Goal: Task Accomplishment & Management: Manage account settings

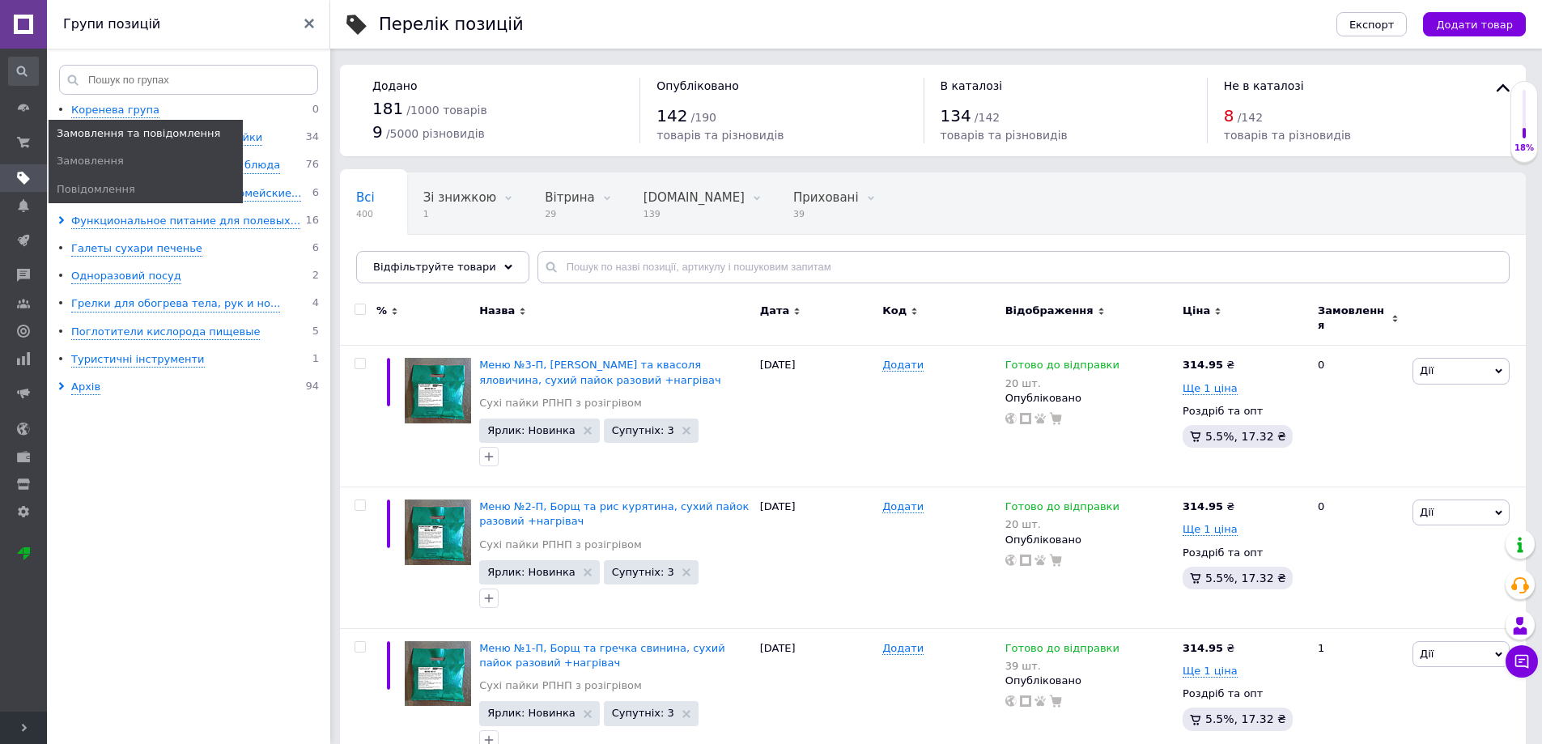
drag, startPoint x: 23, startPoint y: 131, endPoint x: 96, endPoint y: 95, distance: 81.1
click at [23, 132] on span at bounding box center [23, 142] width 47 height 29
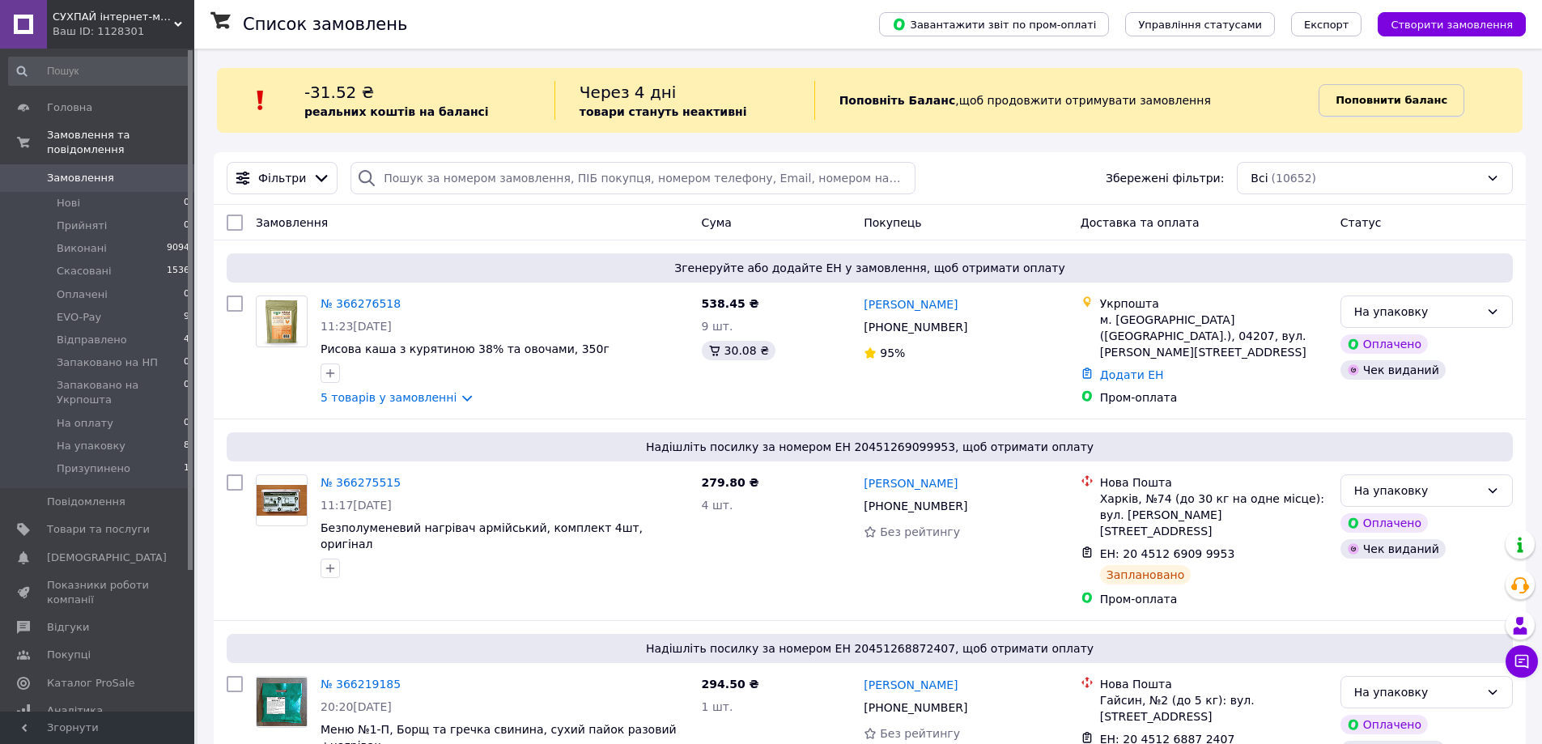
click at [1374, 104] on b "Поповнити баланс" at bounding box center [1391, 100] width 112 height 12
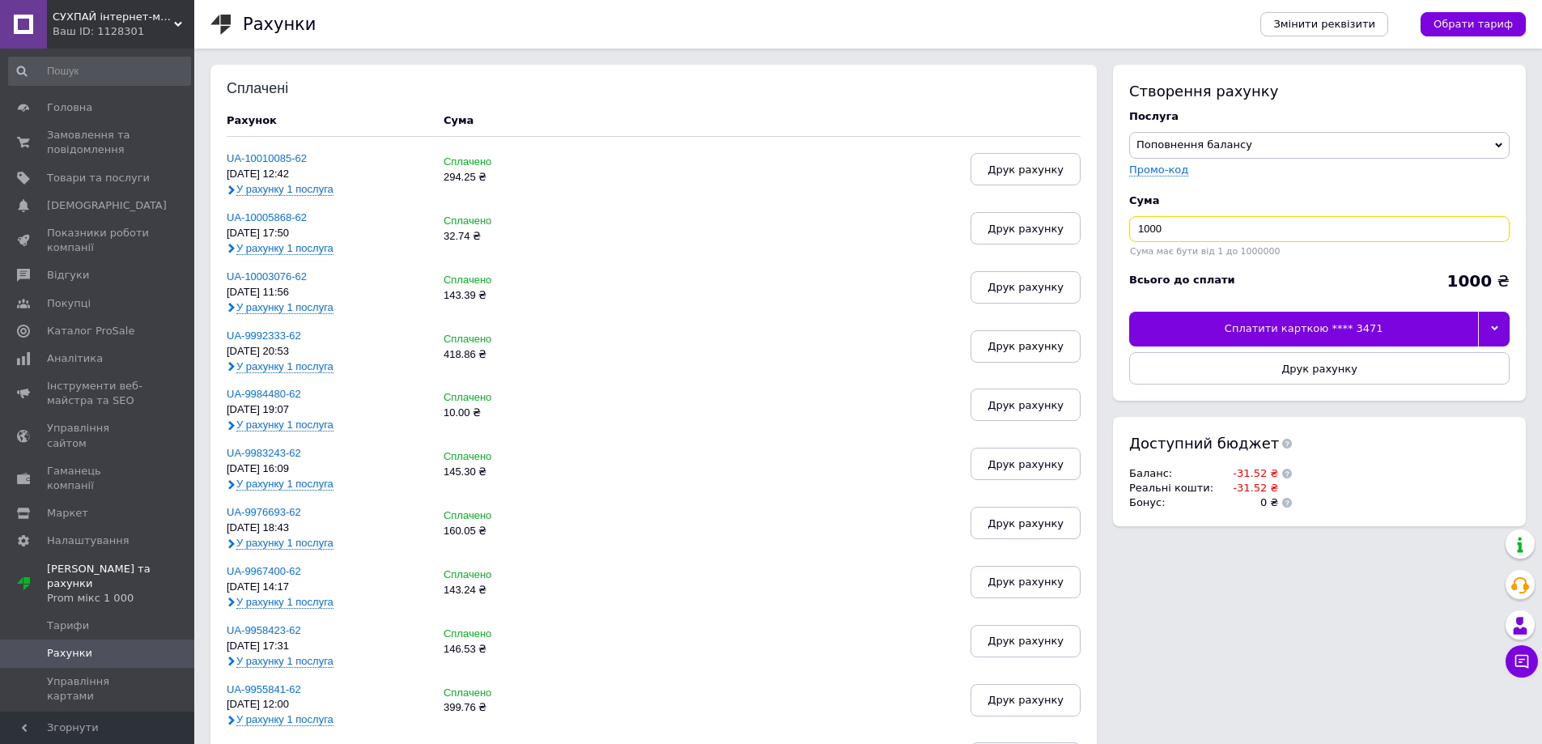
drag, startPoint x: 1183, startPoint y: 231, endPoint x: 1186, endPoint y: 186, distance: 44.6
click at [1152, 219] on input "1000" at bounding box center [1319, 229] width 380 height 26
type input "1"
type input "31.52"
click at [1279, 329] on div "Сплатити карткою **** 3471" at bounding box center [1303, 329] width 349 height 34
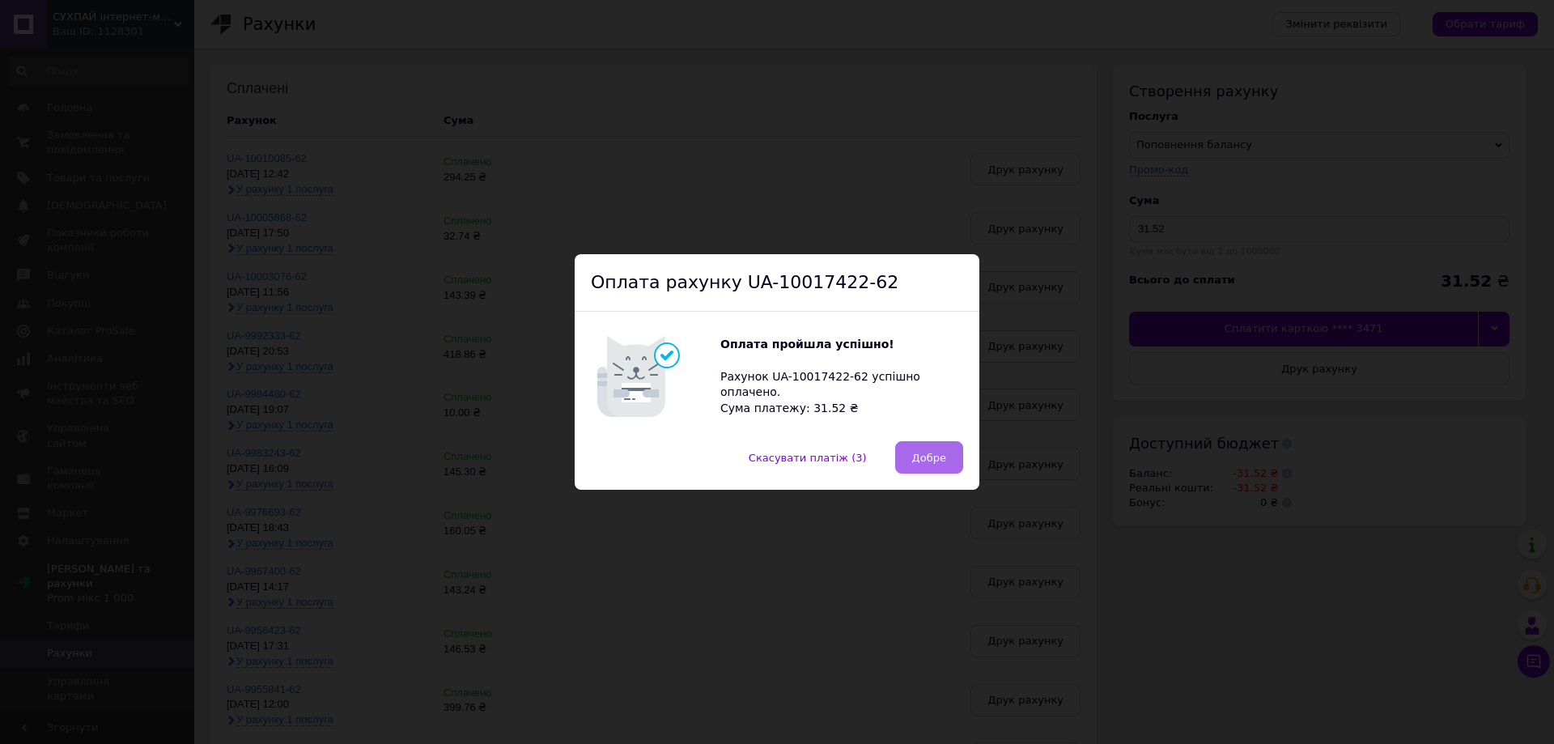
click at [923, 448] on button "Добре" at bounding box center [929, 457] width 68 height 32
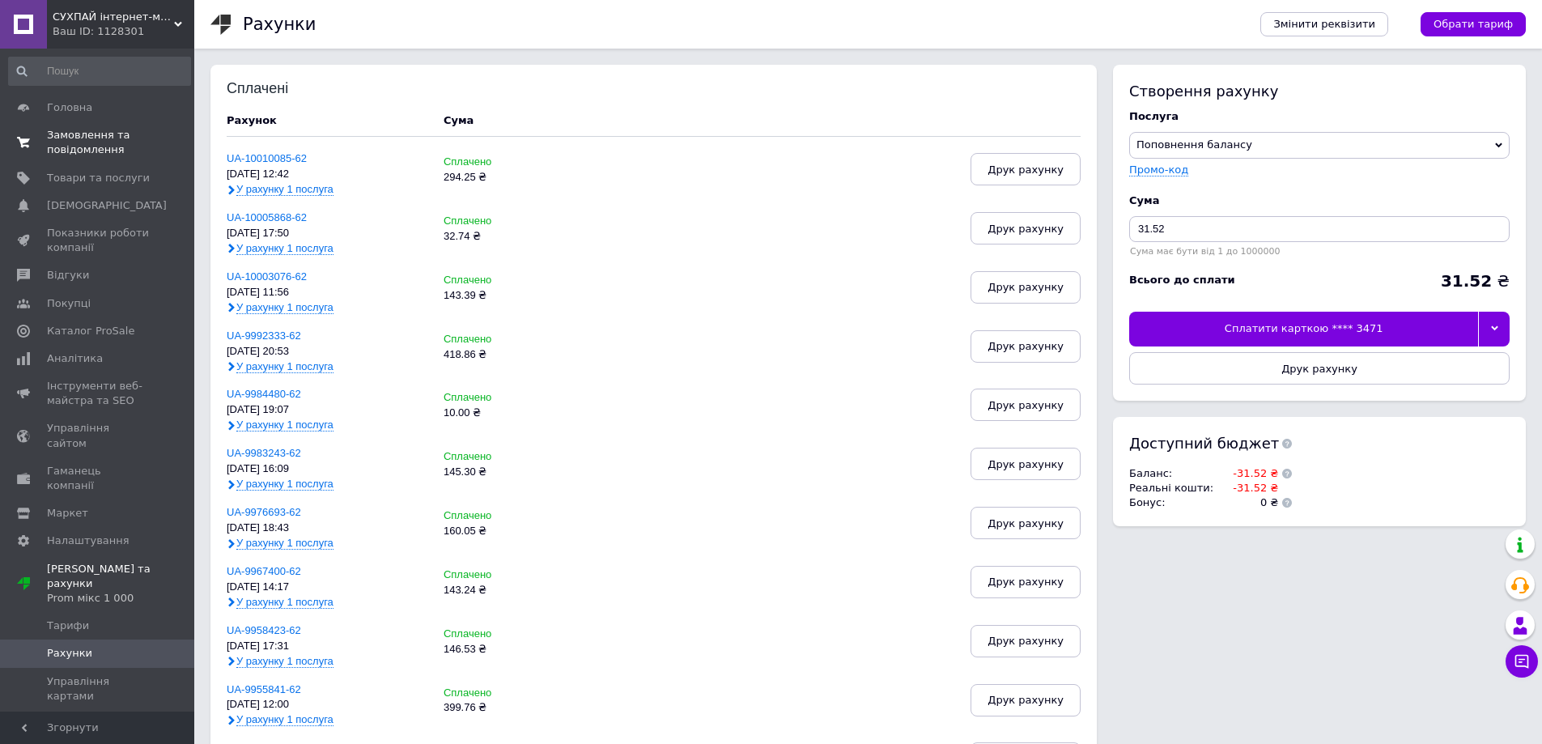
click at [53, 144] on span "Замовлення та повідомлення" at bounding box center [98, 142] width 103 height 29
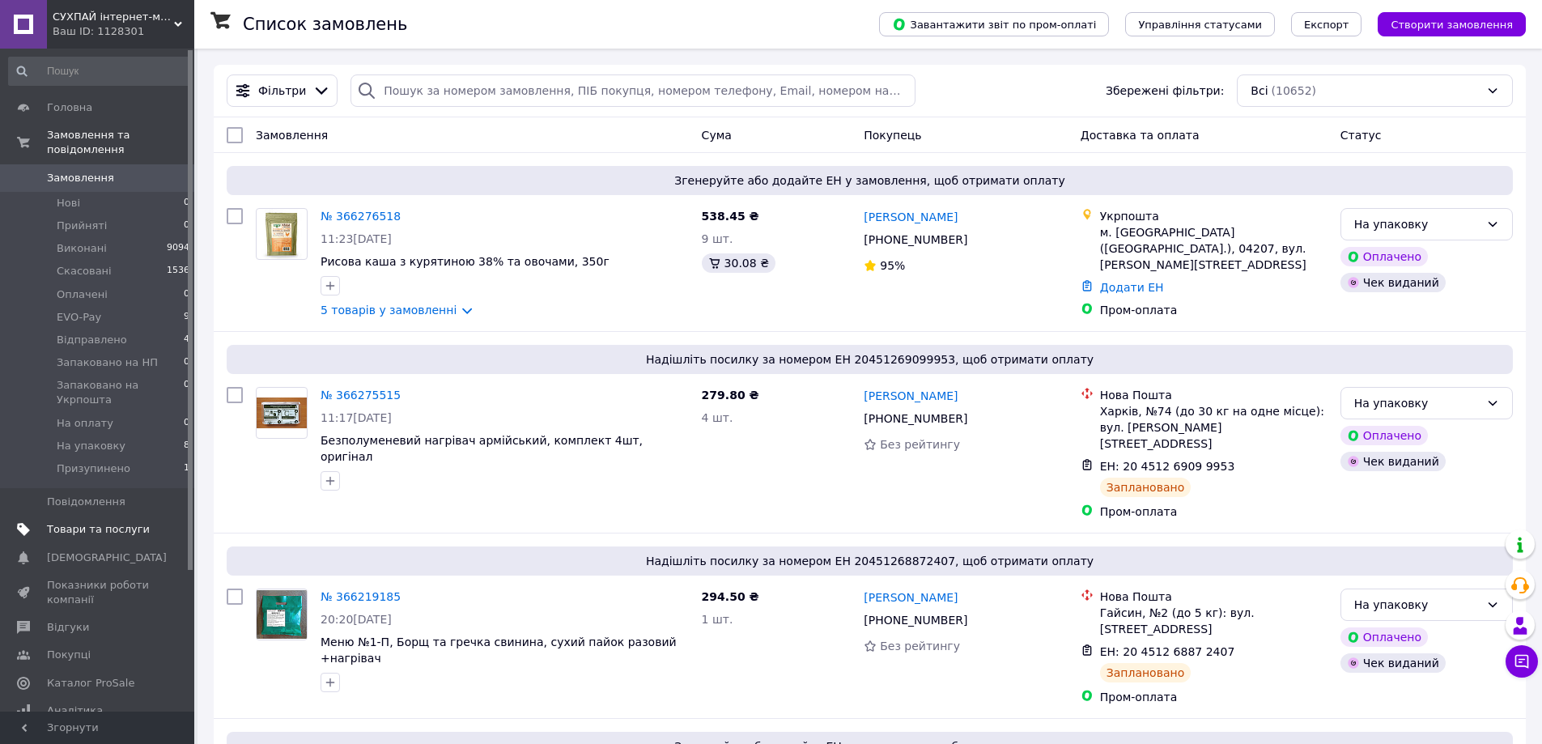
click at [63, 522] on span "Товари та послуги" at bounding box center [98, 529] width 103 height 15
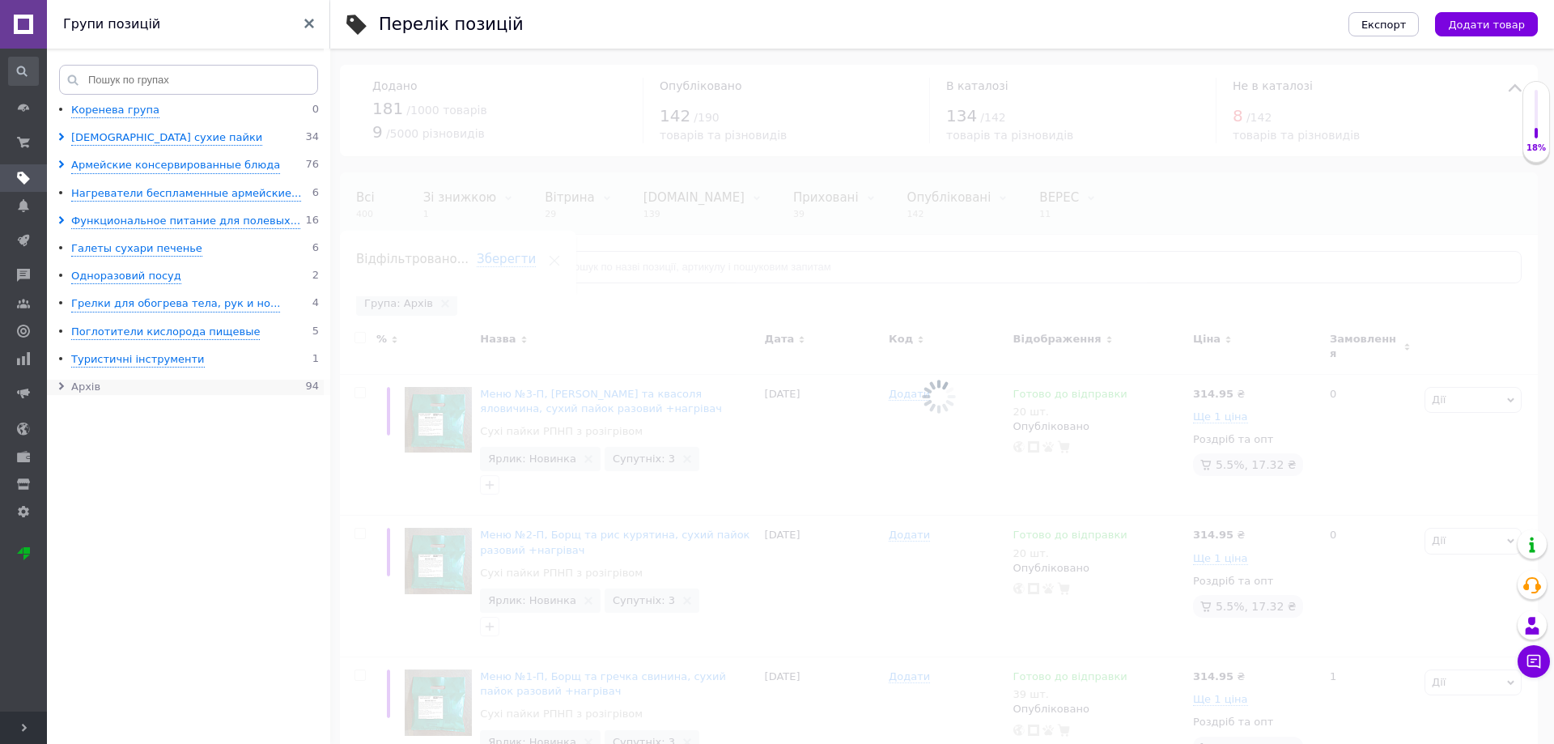
click at [77, 388] on div "Архів" at bounding box center [85, 387] width 29 height 15
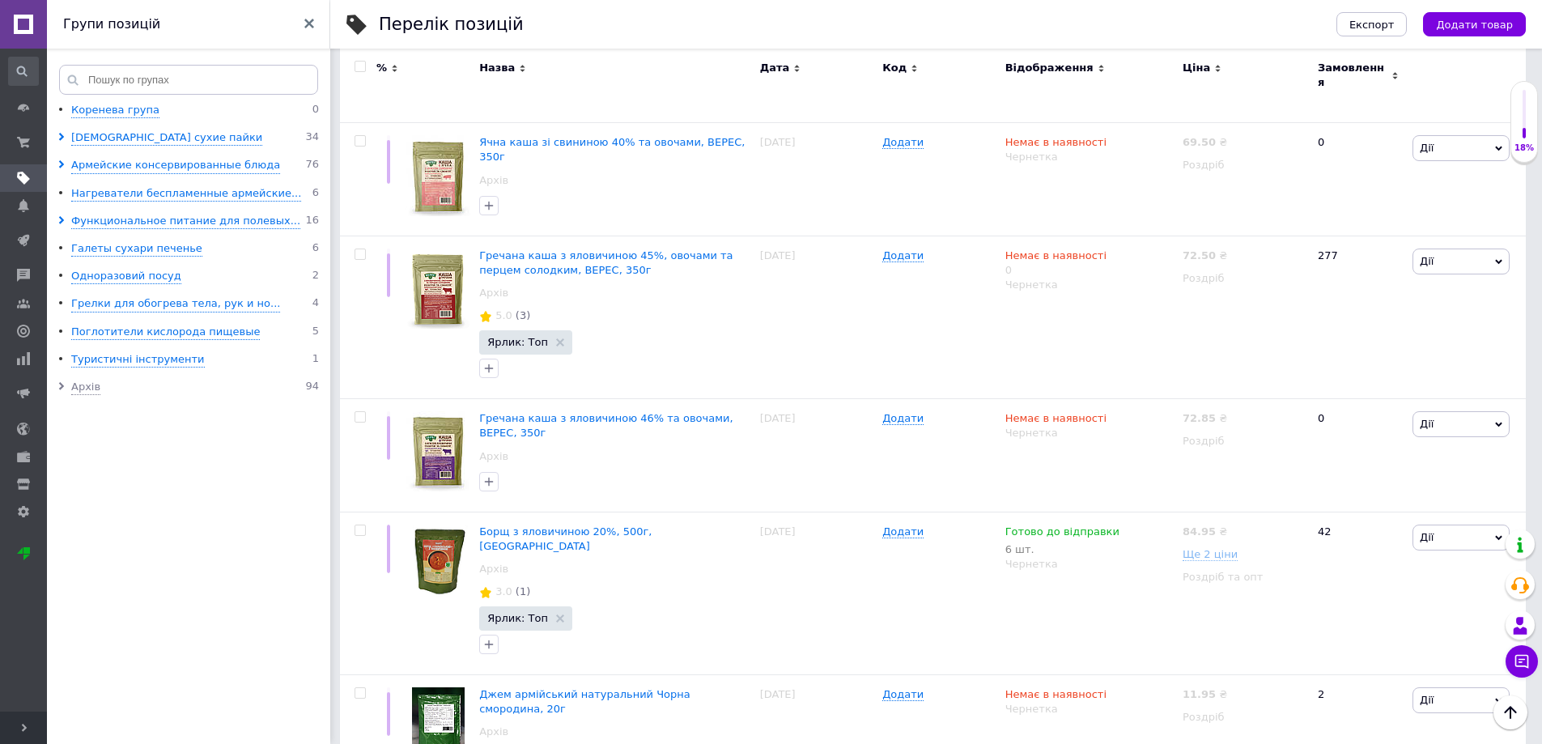
scroll to position [12035, 0]
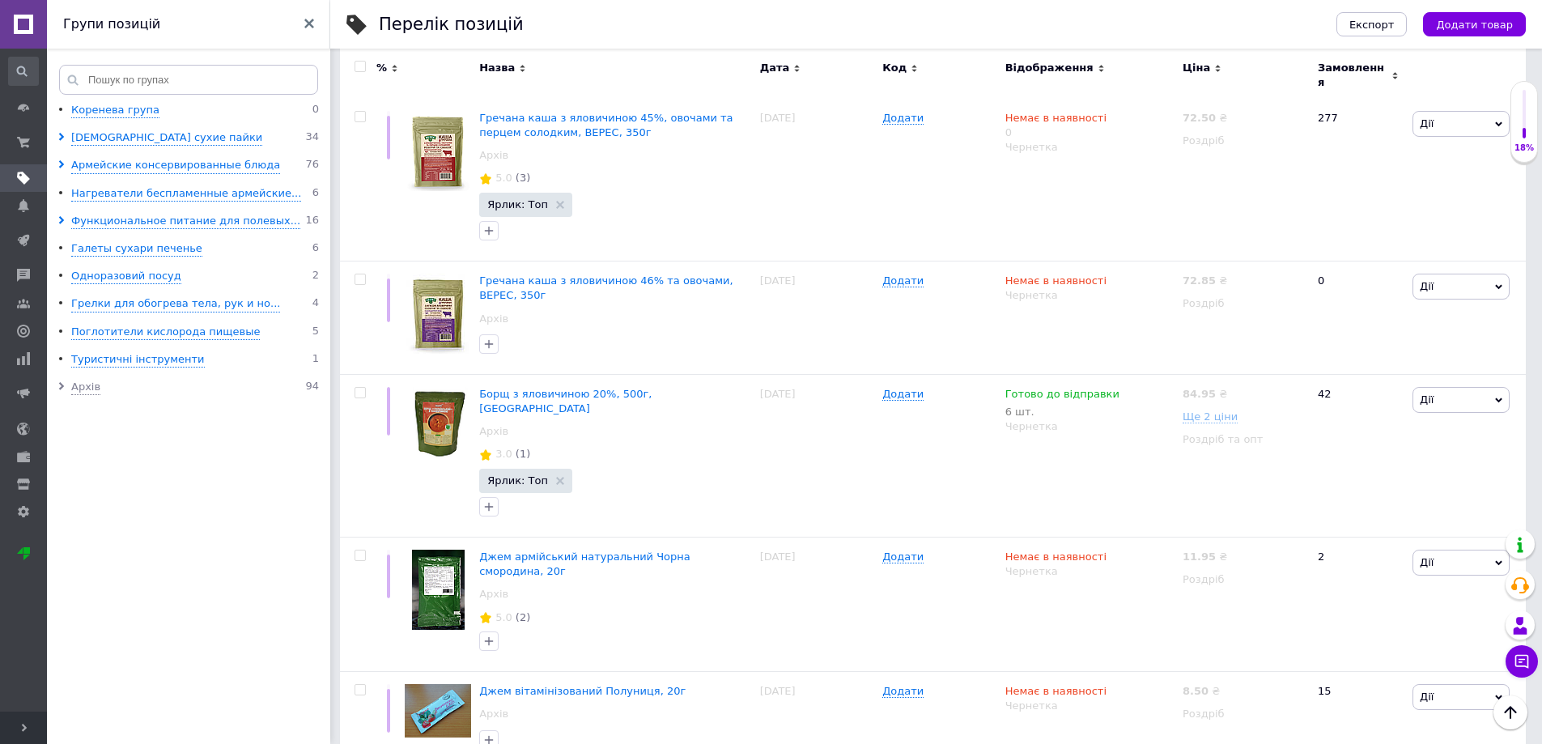
click at [124, 550] on ul "Коренева група 0 Армейские сухие пайки 34 Армейские консервированные блюда 76 Н…" at bounding box center [191, 426] width 288 height 646
click at [61, 386] on icon at bounding box center [61, 386] width 8 height 8
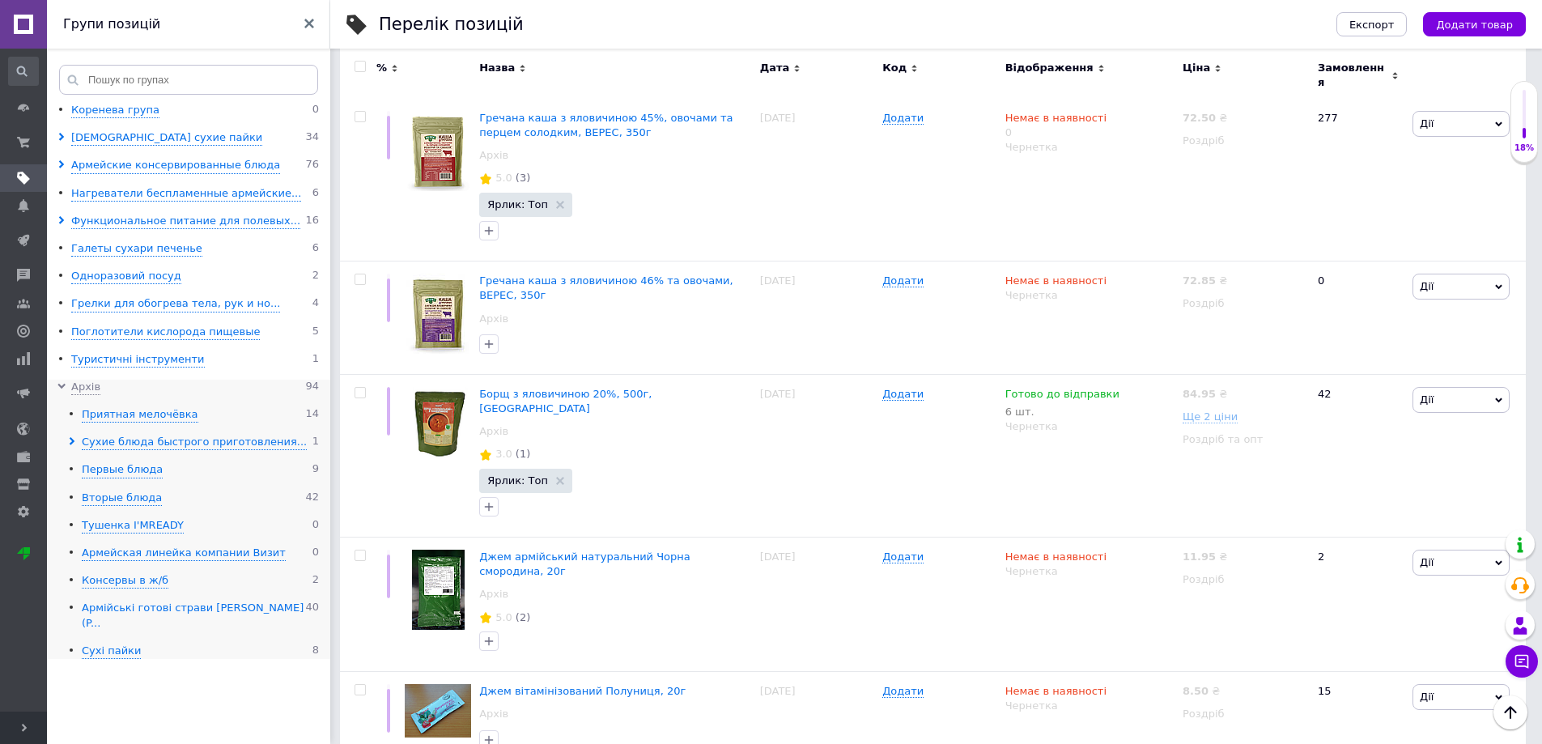
click at [155, 613] on div "Армійські готові страви [PERSON_NAME] (P..." at bounding box center [193, 616] width 223 height 30
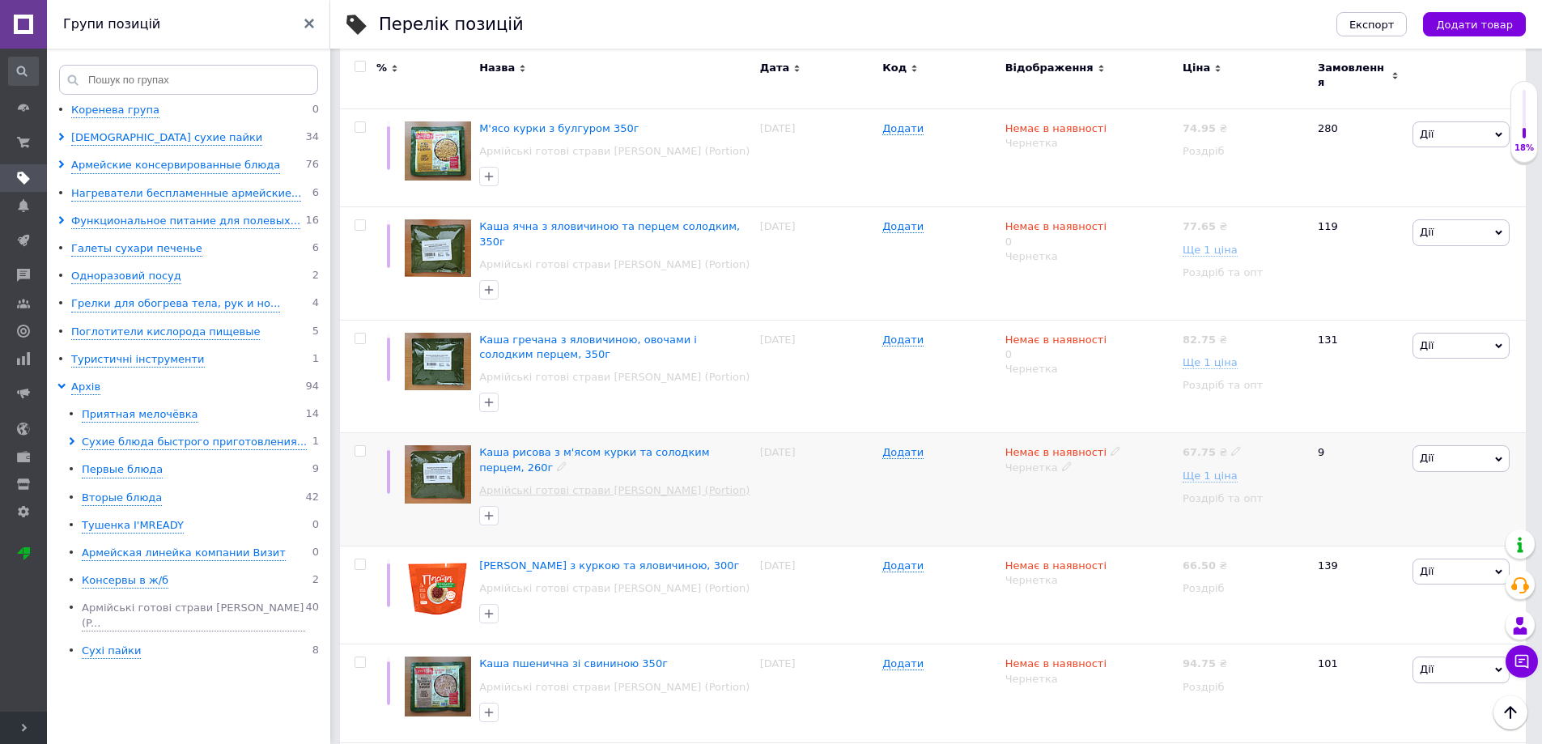
scroll to position [3058, 0]
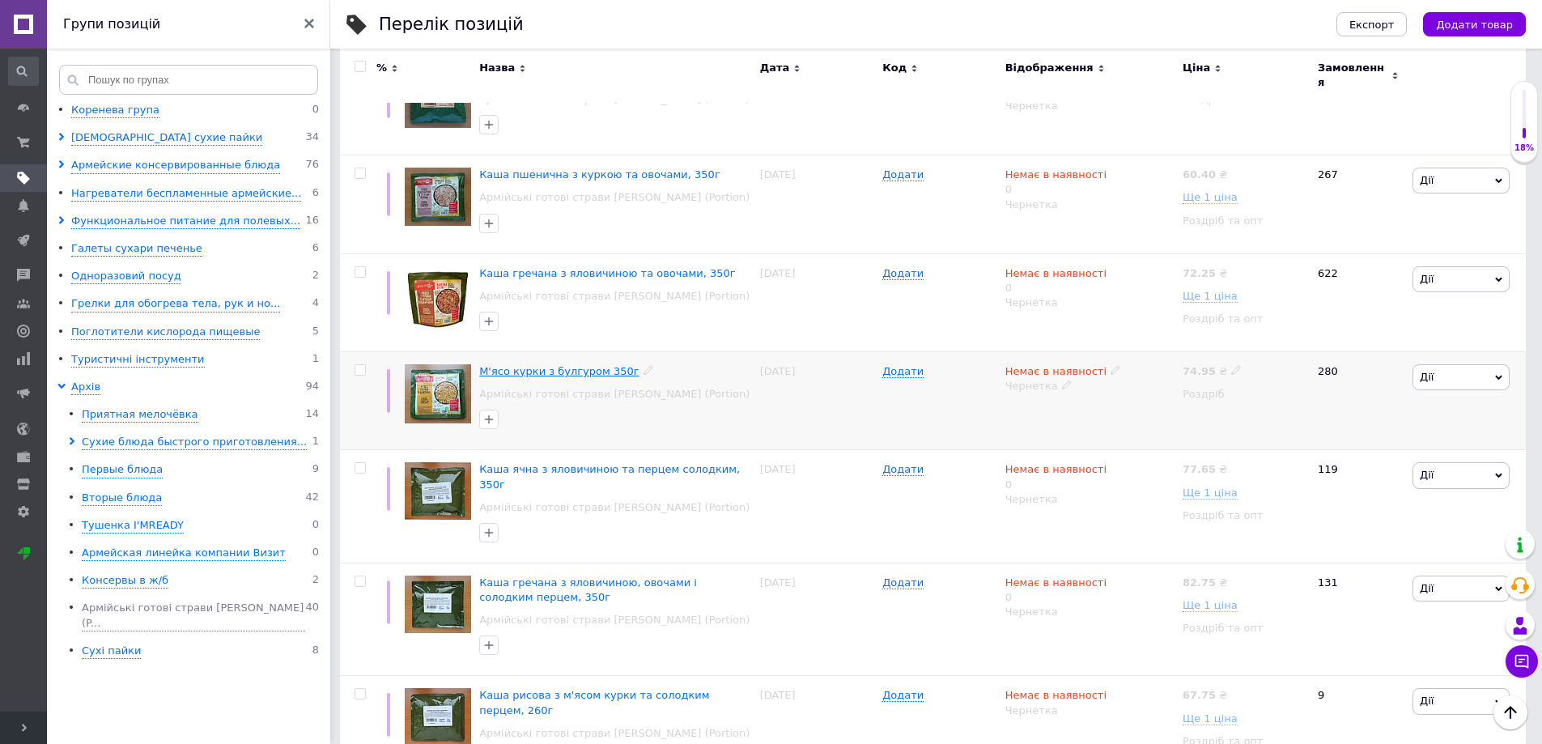
click at [549, 365] on span "М'ясо курки з булгуром 350г" at bounding box center [558, 371] width 159 height 12
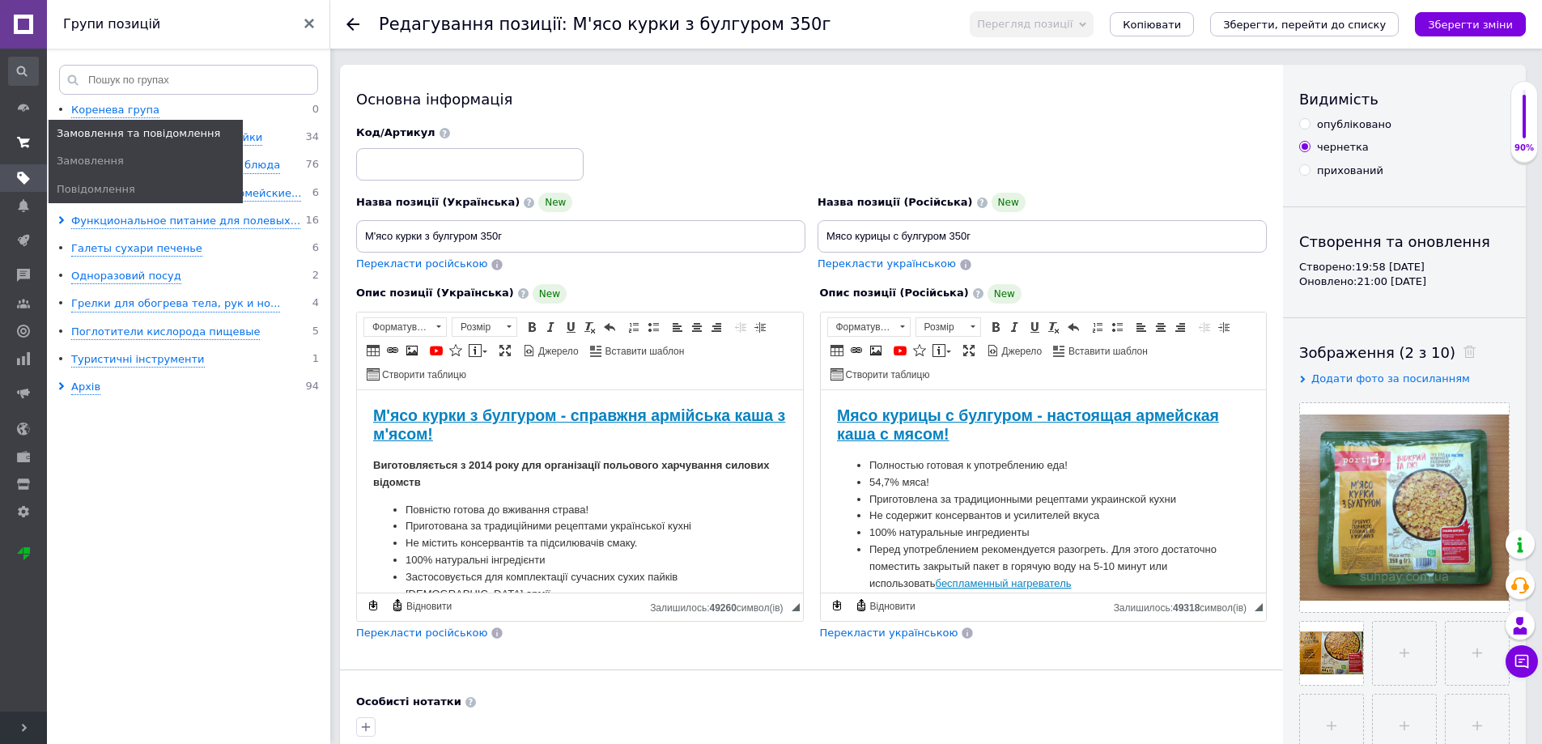
click at [20, 135] on span at bounding box center [23, 142] width 47 height 29
